Goal: Navigation & Orientation: Find specific page/section

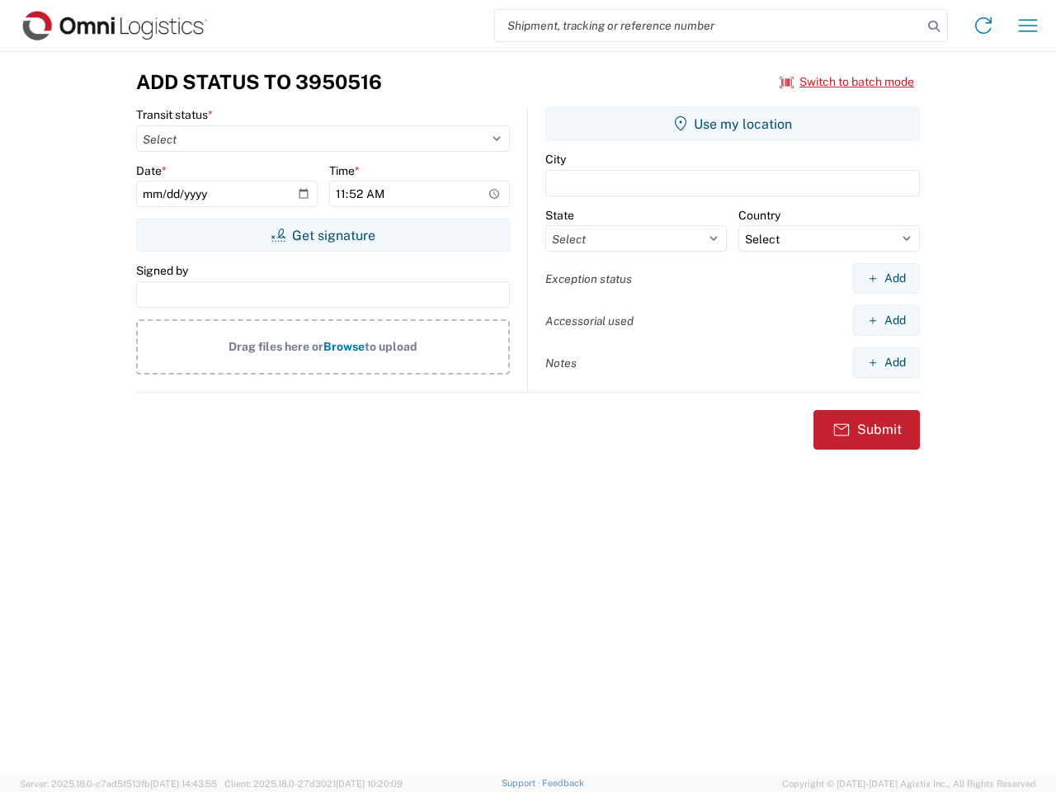
click at [709, 26] on input "search" at bounding box center [708, 25] width 427 height 31
click at [934, 26] on icon at bounding box center [934, 26] width 23 height 23
click at [984, 26] on icon at bounding box center [983, 25] width 26 height 26
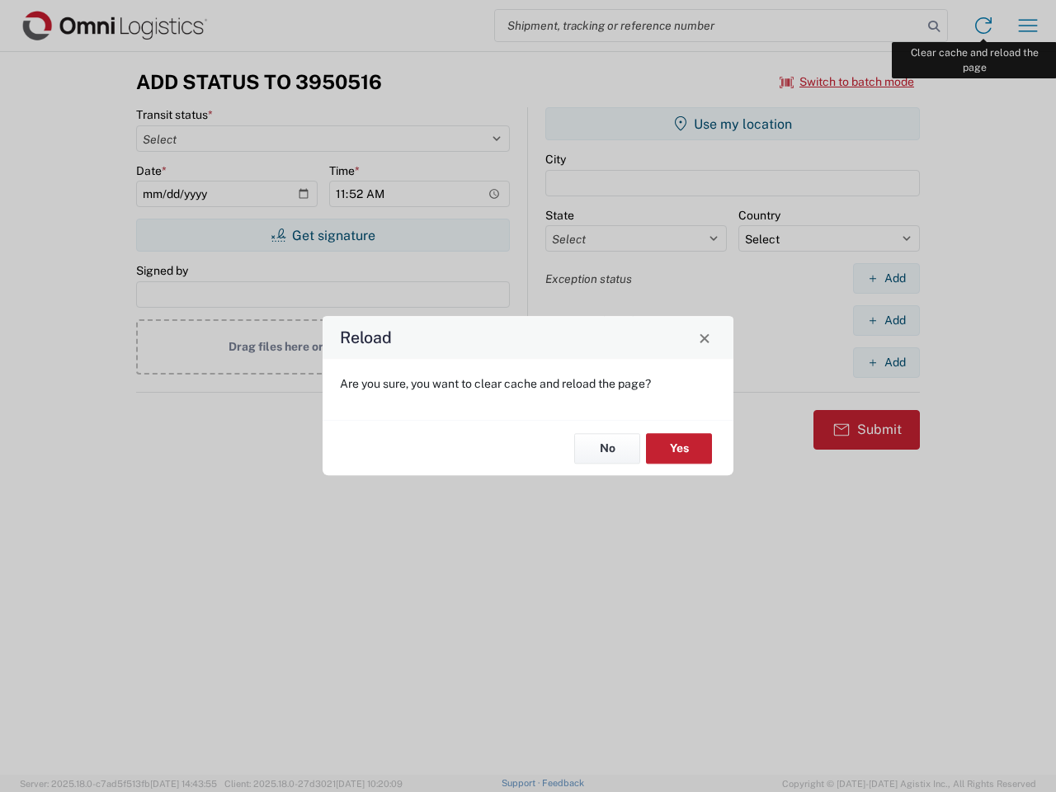
click at [1028, 26] on div "Reload Are you sure, you want to clear cache and reload the page? No Yes" at bounding box center [528, 396] width 1056 height 792
click at [848, 82] on div "Reload Are you sure, you want to clear cache and reload the page? No Yes" at bounding box center [528, 396] width 1056 height 792
click at [323, 235] on div "Reload Are you sure, you want to clear cache and reload the page? No Yes" at bounding box center [528, 396] width 1056 height 792
click at [733, 124] on div "Reload Are you sure, you want to clear cache and reload the page? No Yes" at bounding box center [528, 396] width 1056 height 792
click at [886, 278] on div "Reload Are you sure, you want to clear cache and reload the page? No Yes" at bounding box center [528, 396] width 1056 height 792
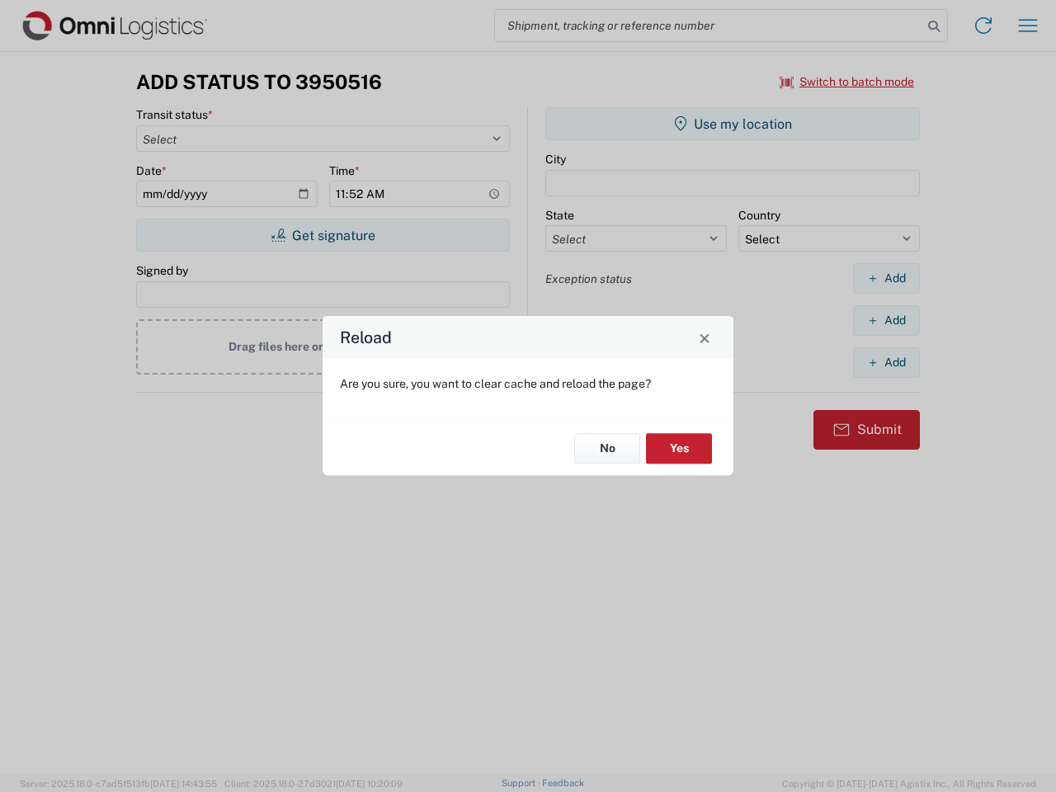
click at [886, 320] on div "Reload Are you sure, you want to clear cache and reload the page? No Yes" at bounding box center [528, 396] width 1056 height 792
click at [886, 362] on div "Reload Are you sure, you want to clear cache and reload the page? No Yes" at bounding box center [528, 396] width 1056 height 792
